Goal: Task Accomplishment & Management: Manage account settings

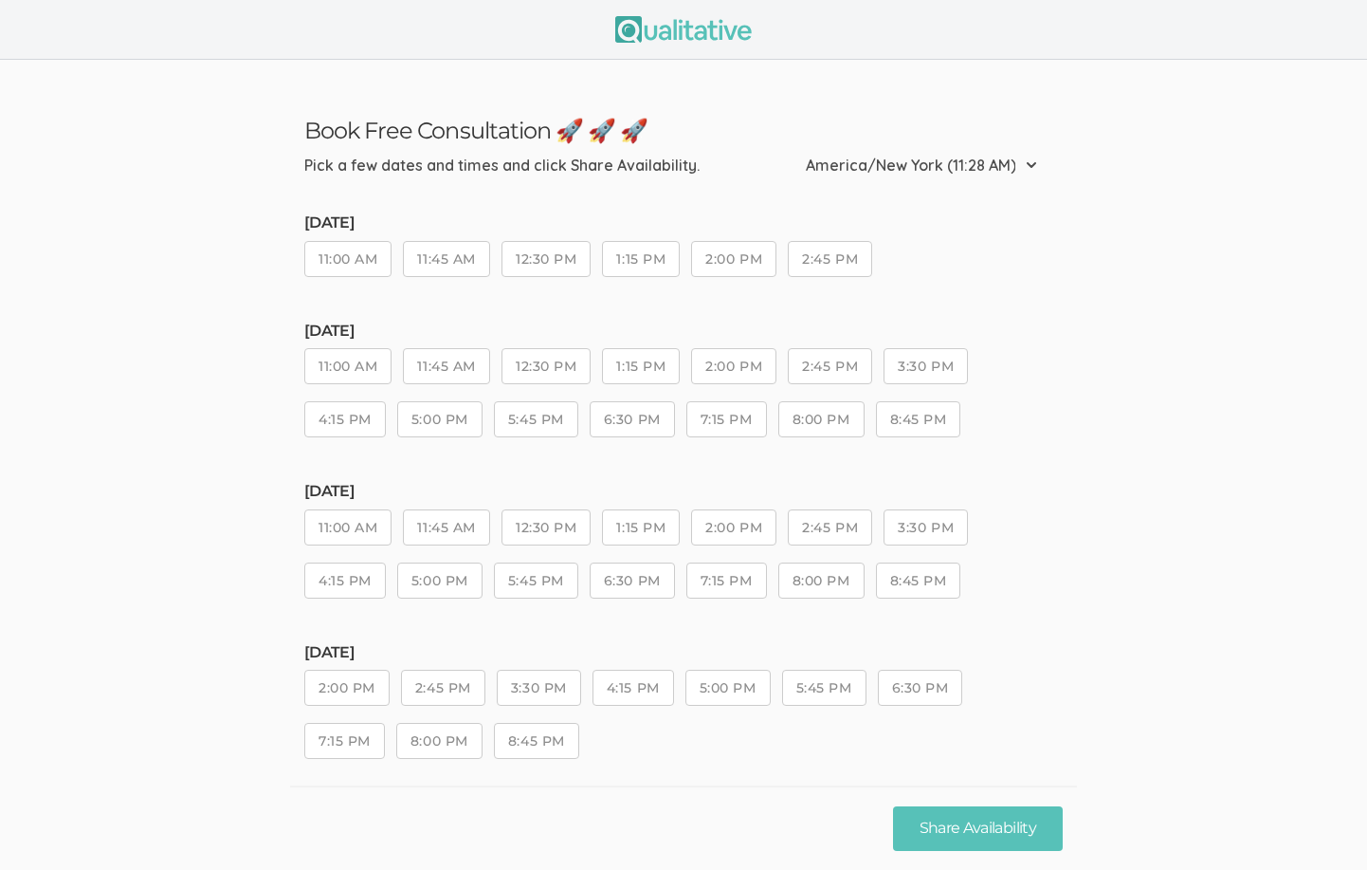
click at [667, 32] on img at bounding box center [683, 29] width 137 height 27
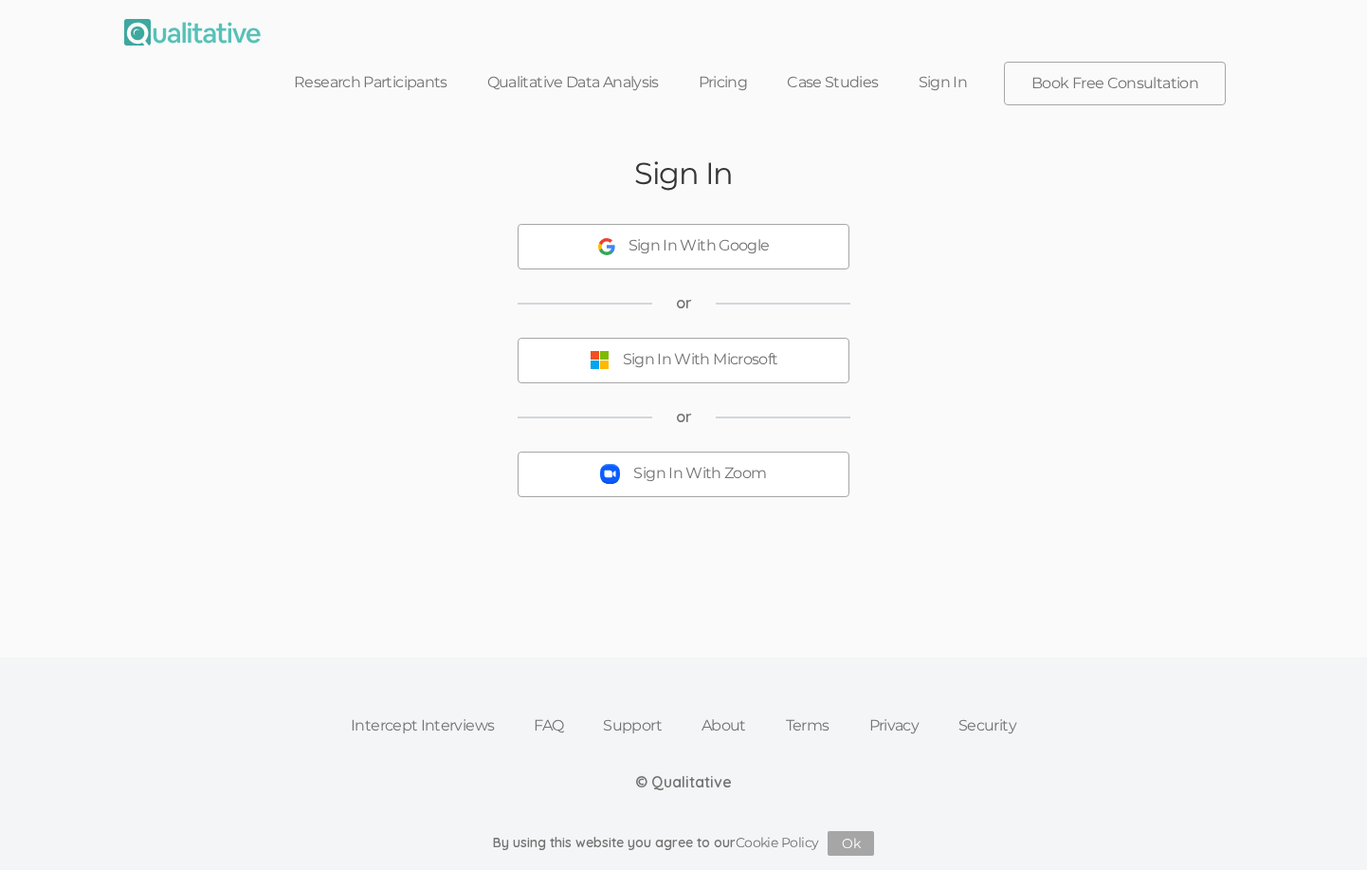
scroll to position [1, 0]
click at [669, 235] on div "Sign In With Google" at bounding box center [699, 246] width 141 height 22
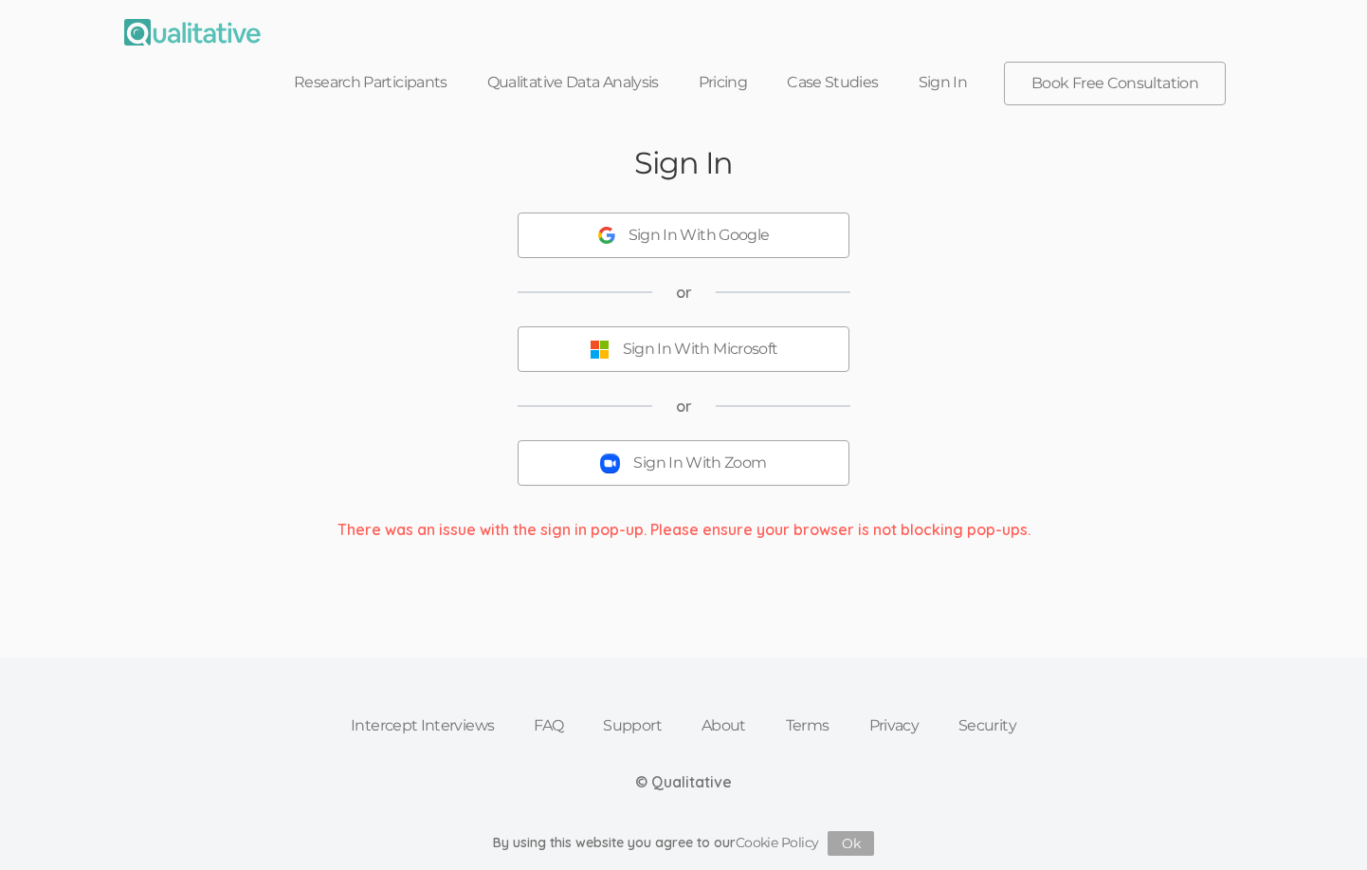
click at [676, 225] on div "Sign In With Google" at bounding box center [699, 236] width 141 height 22
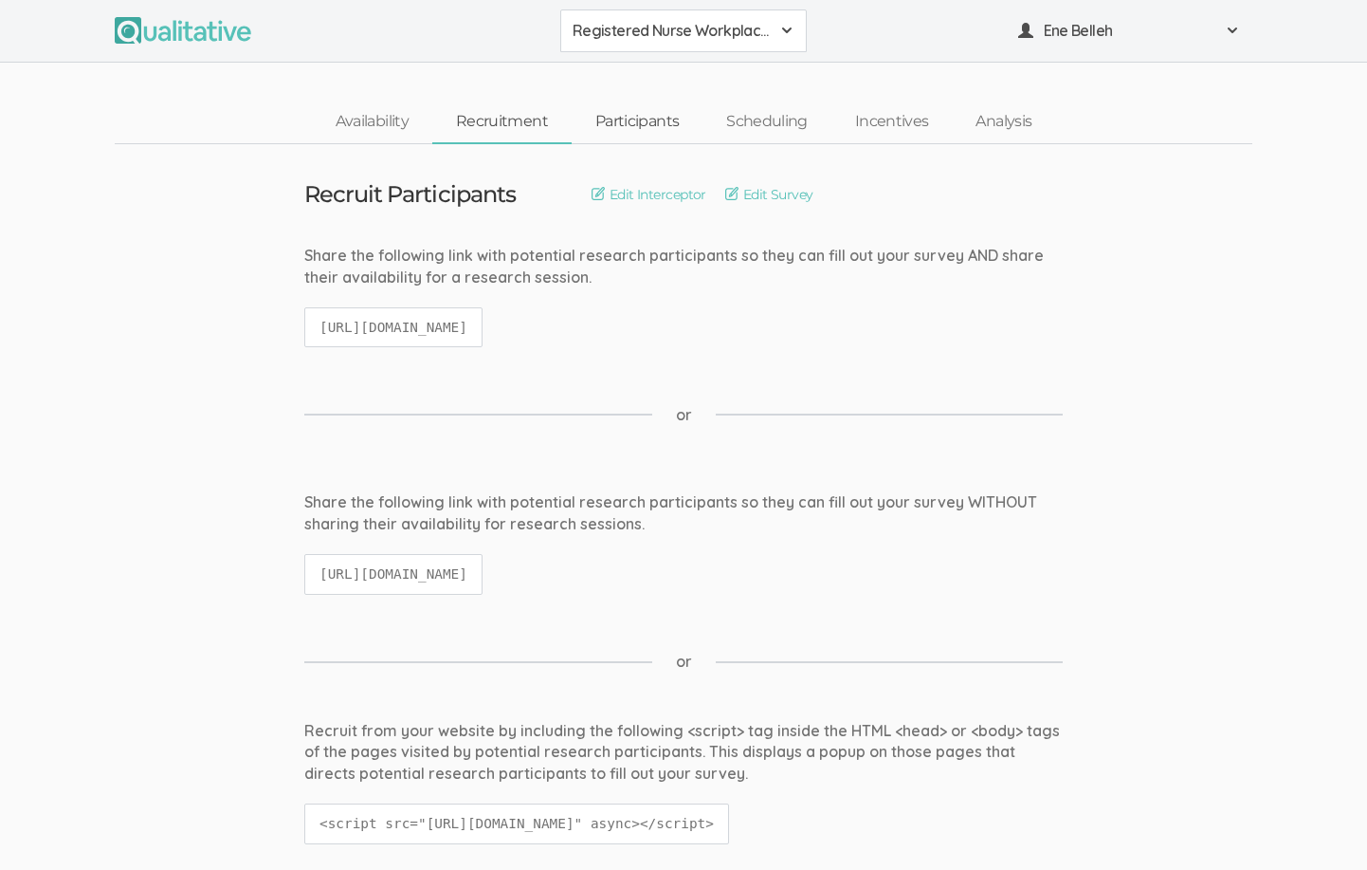
click at [648, 119] on link "Participants" at bounding box center [637, 121] width 131 height 41
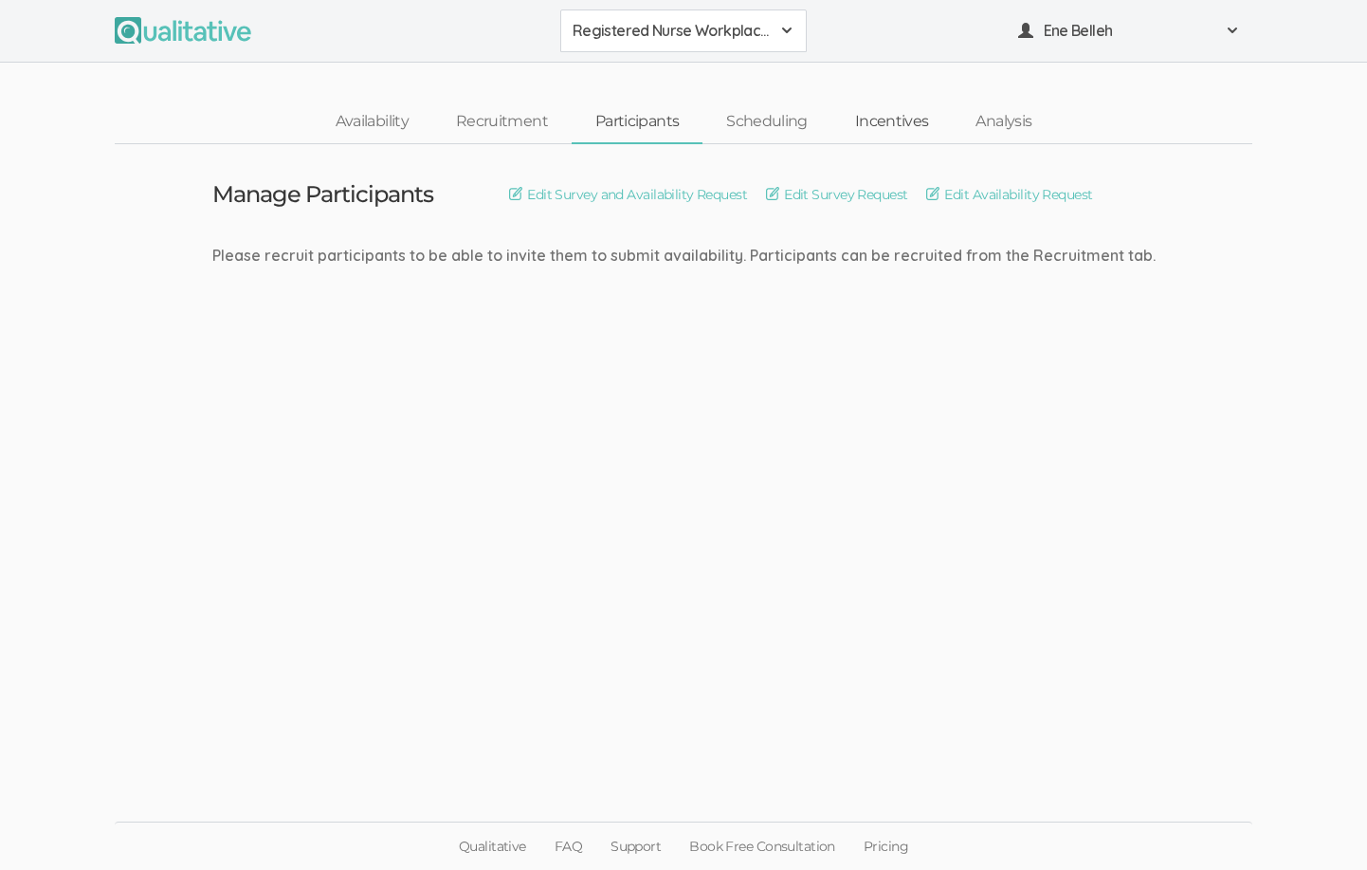
click at [882, 115] on link "Incentives" at bounding box center [892, 121] width 121 height 41
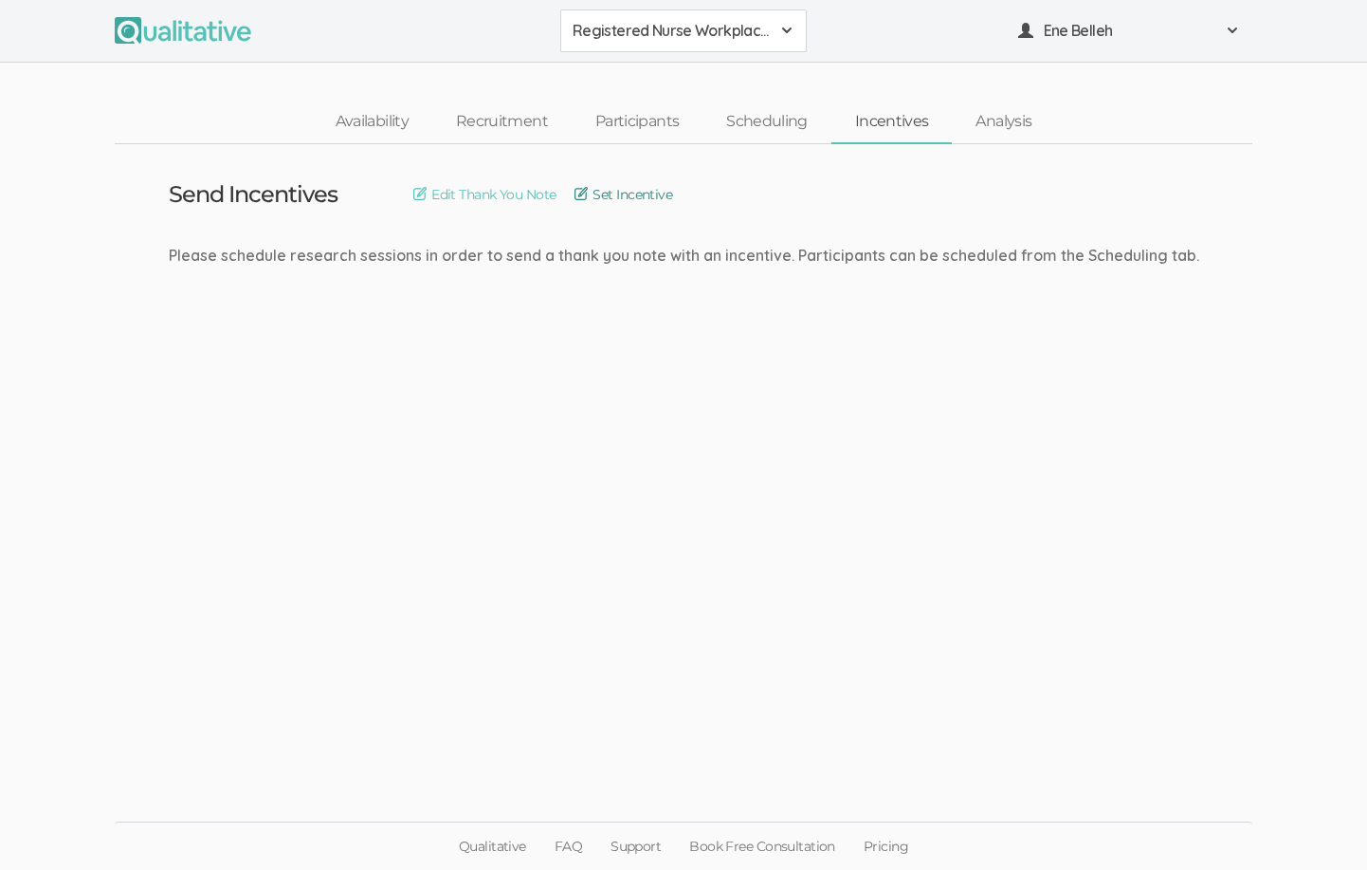
click at [653, 193] on link "Set Incentive" at bounding box center [624, 194] width 98 height 21
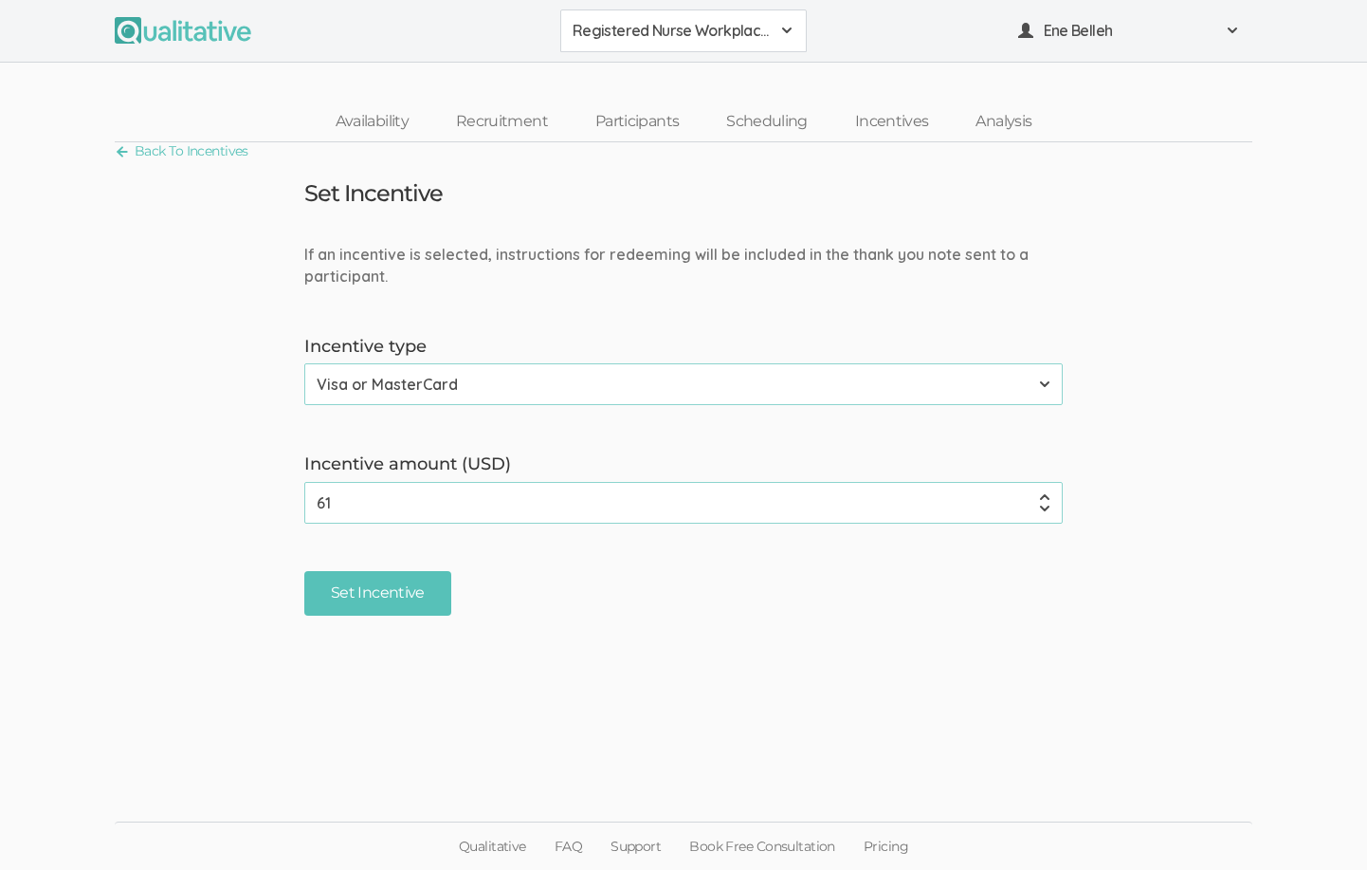
click at [1046, 491] on input "61" at bounding box center [683, 503] width 759 height 42
drag, startPoint x: 360, startPoint y: 498, endPoint x: 272, endPoint y: 491, distance: 88.4
click at [272, 491] on form "If an incentive is selected, instructions for redeeming will be included in the…" at bounding box center [683, 430] width 1367 height 372
type input "90"
click at [370, 590] on input "Set Incentive" at bounding box center [377, 593] width 147 height 45
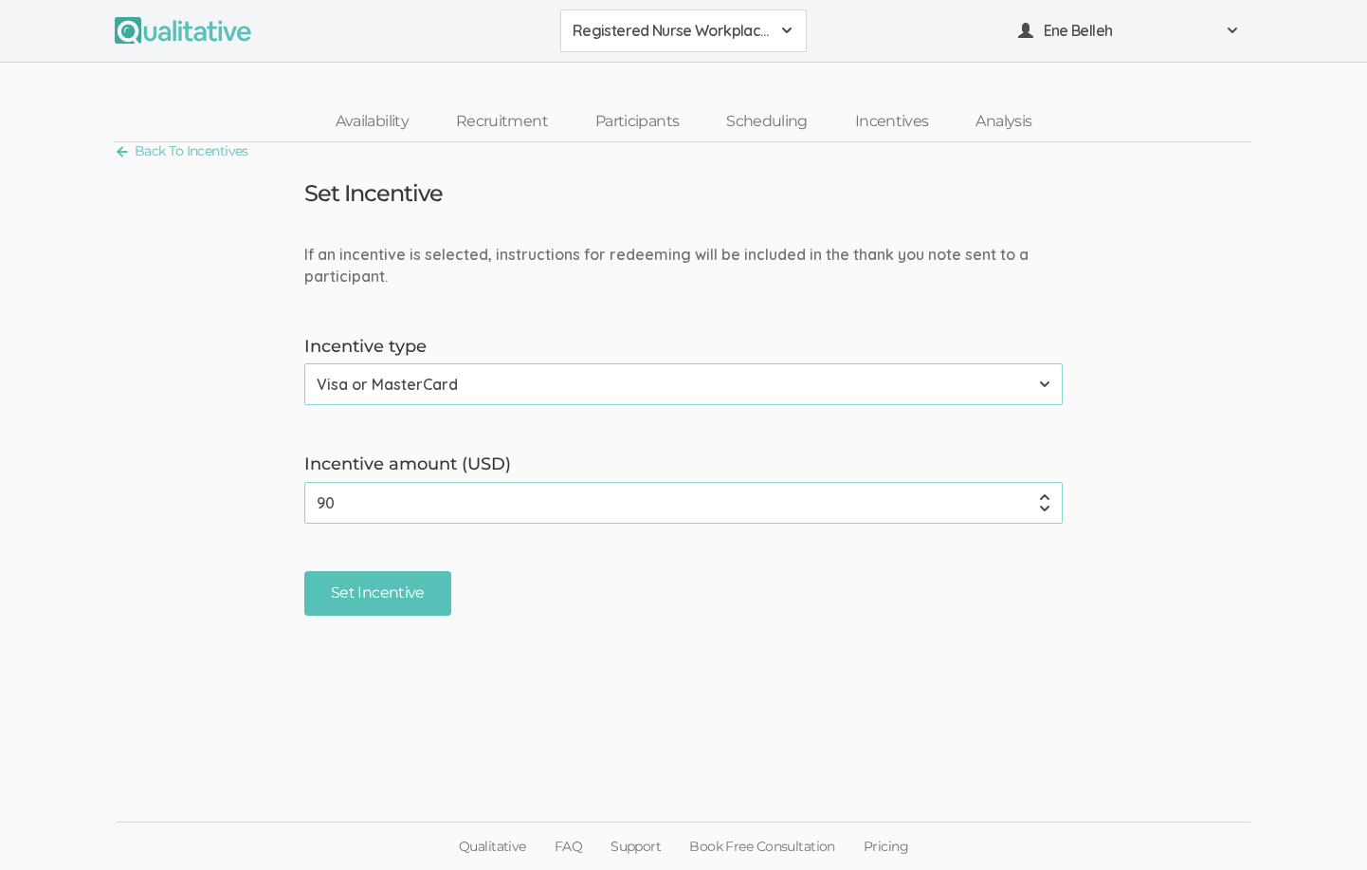
drag, startPoint x: 362, startPoint y: 497, endPoint x: 255, endPoint y: 492, distance: 107.3
click at [257, 493] on form "If an incentive is selected, instructions for redeeming will be included in the…" at bounding box center [683, 430] width 1367 height 372
type input "1"
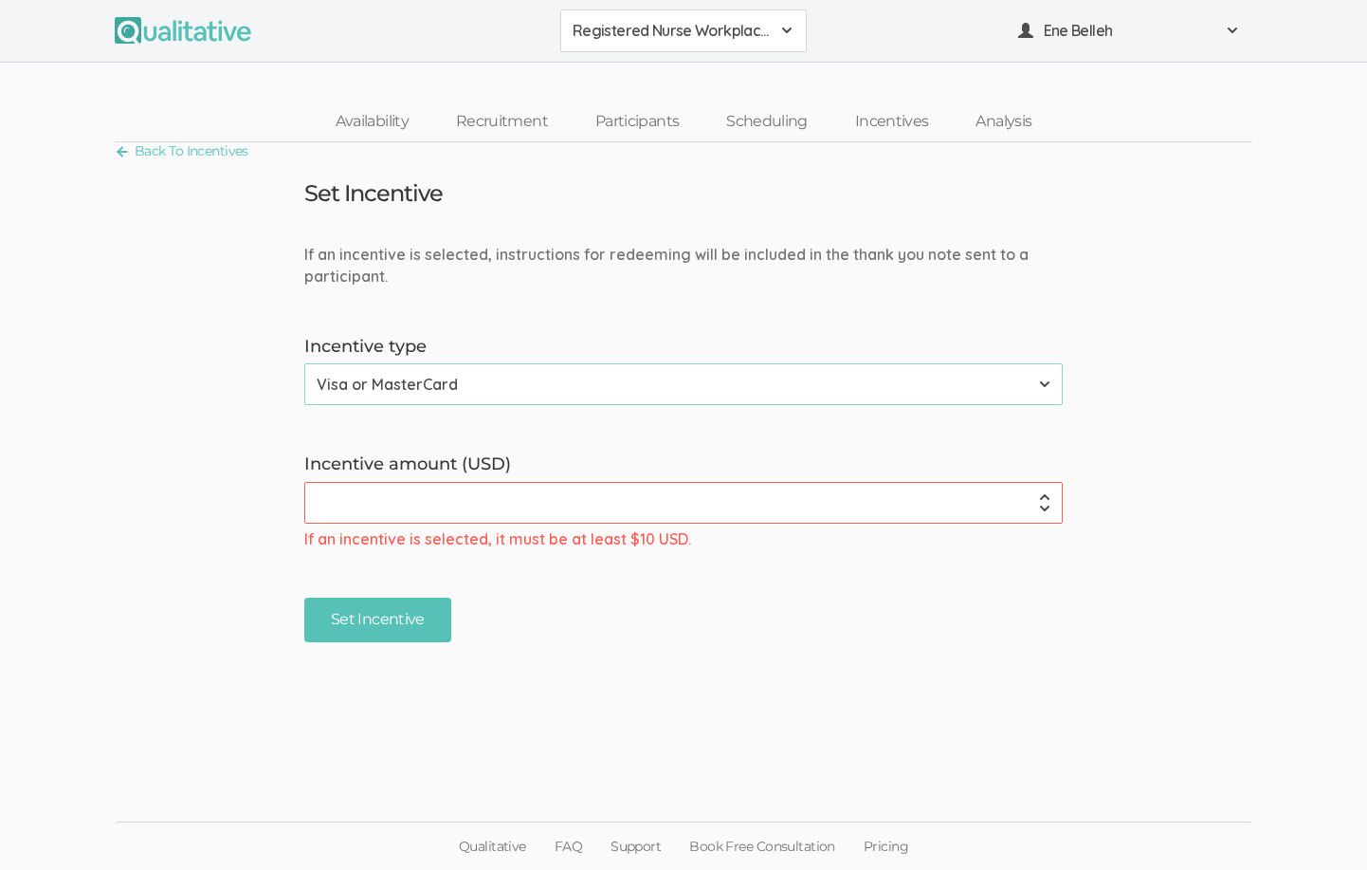
type input "1"
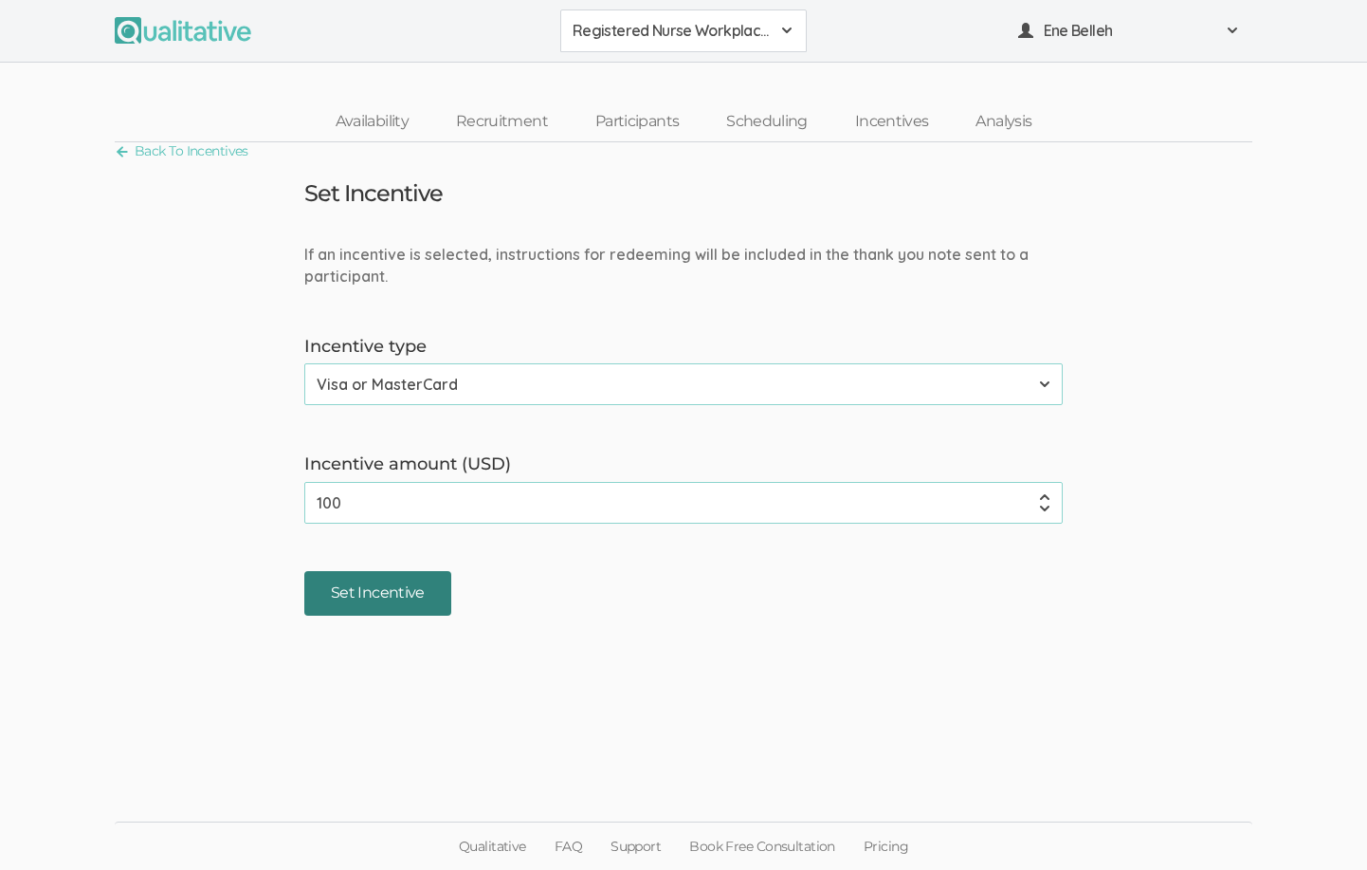
type input "100"
click at [356, 582] on input "Set Incentive" at bounding box center [377, 593] width 147 height 45
